Goal: Information Seeking & Learning: Learn about a topic

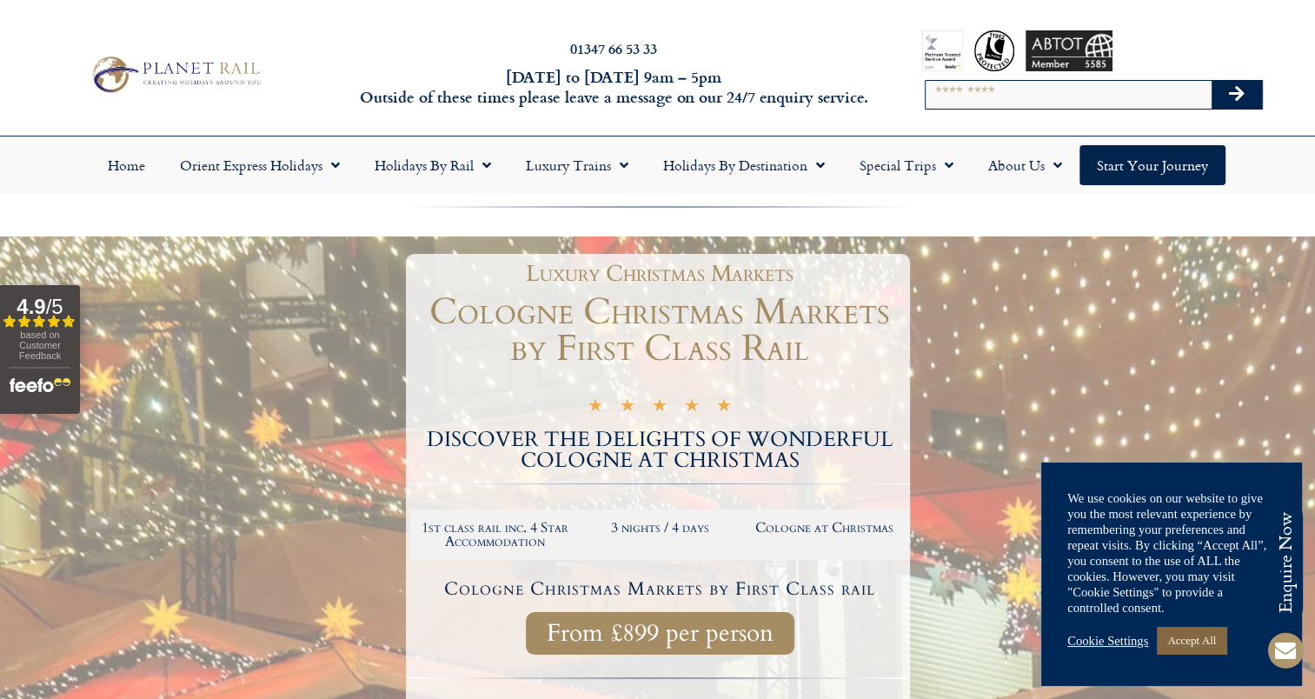
click at [1196, 641] on link "Accept All" at bounding box center [1192, 640] width 70 height 27
